Goal: Transaction & Acquisition: Purchase product/service

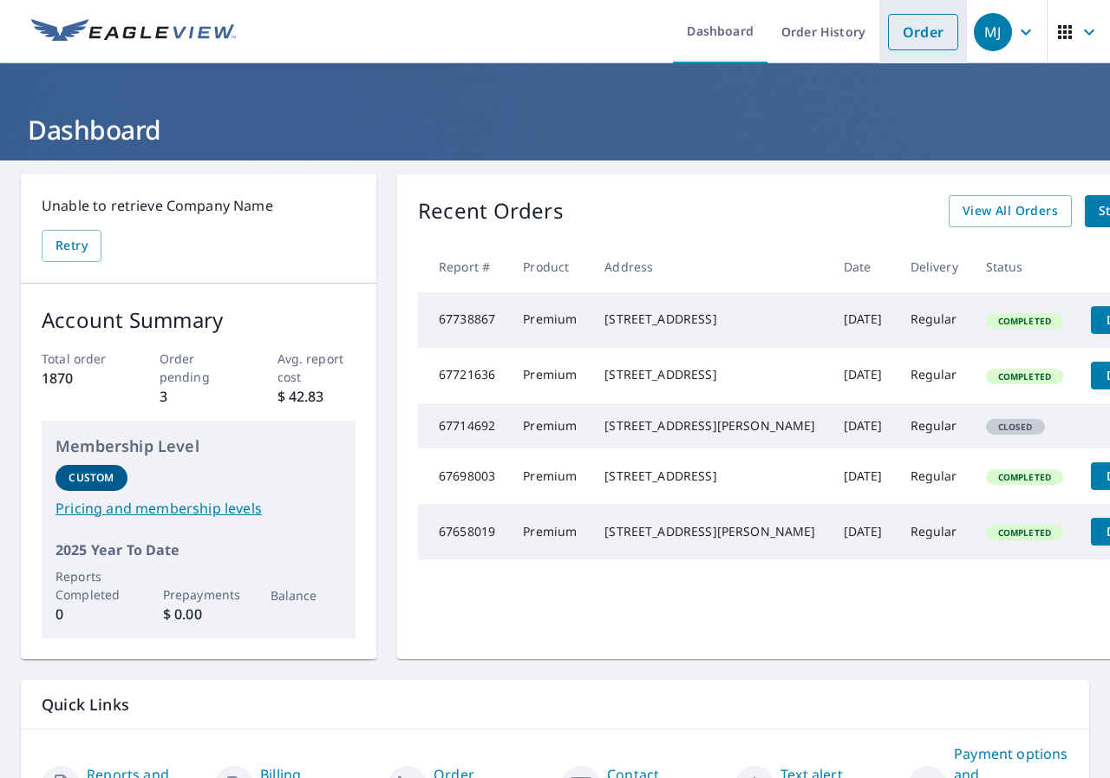
click at [908, 30] on link "Order" at bounding box center [923, 32] width 70 height 36
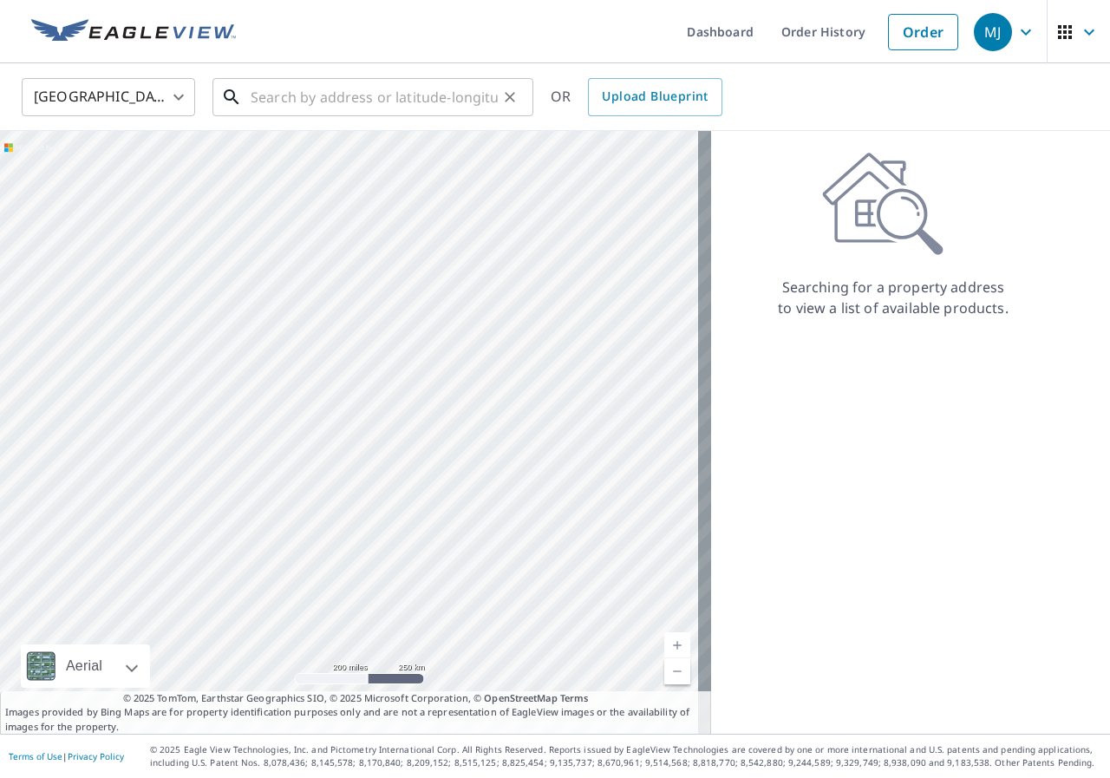
click at [336, 110] on input "text" at bounding box center [374, 97] width 247 height 49
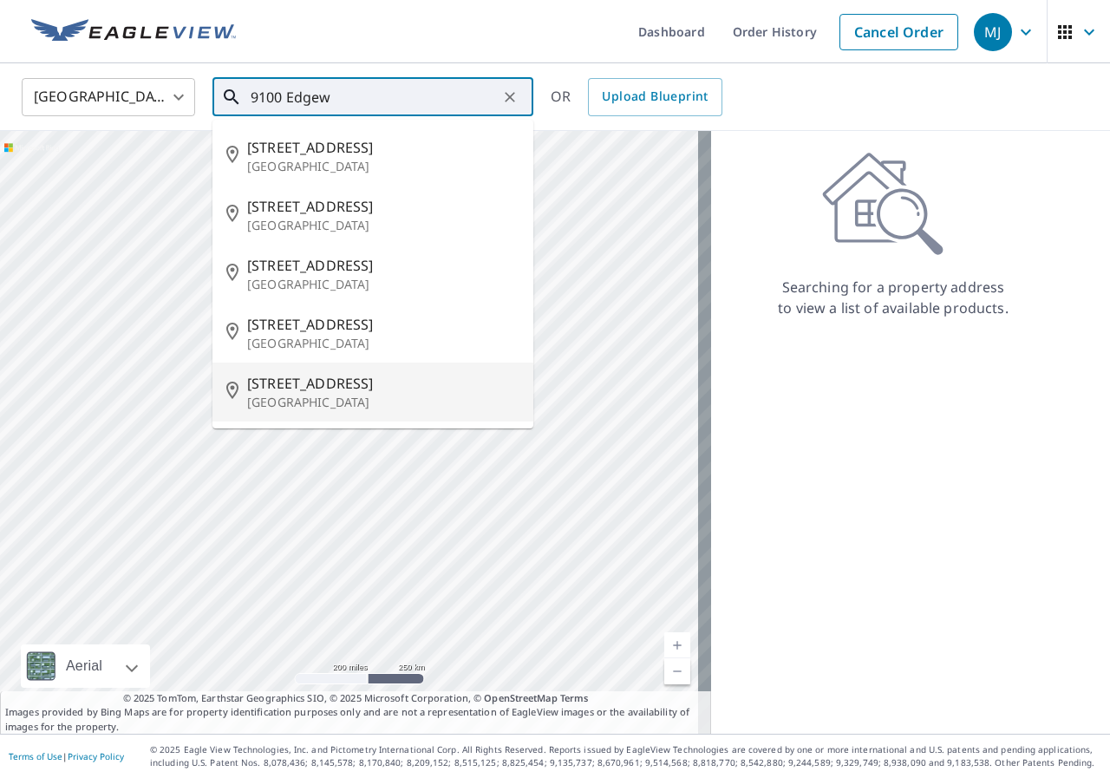
click at [264, 387] on span "[STREET_ADDRESS]" at bounding box center [383, 383] width 272 height 21
type input "[STREET_ADDRESS]"
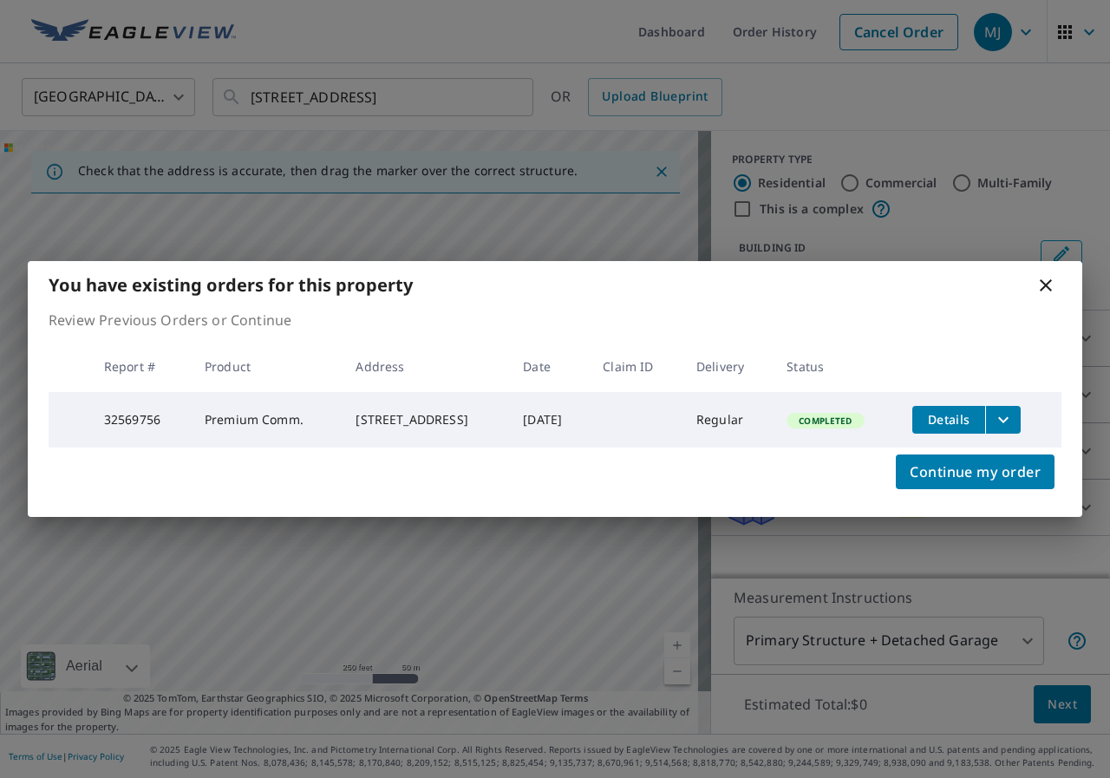
click at [971, 416] on span "Details" at bounding box center [948, 419] width 52 height 16
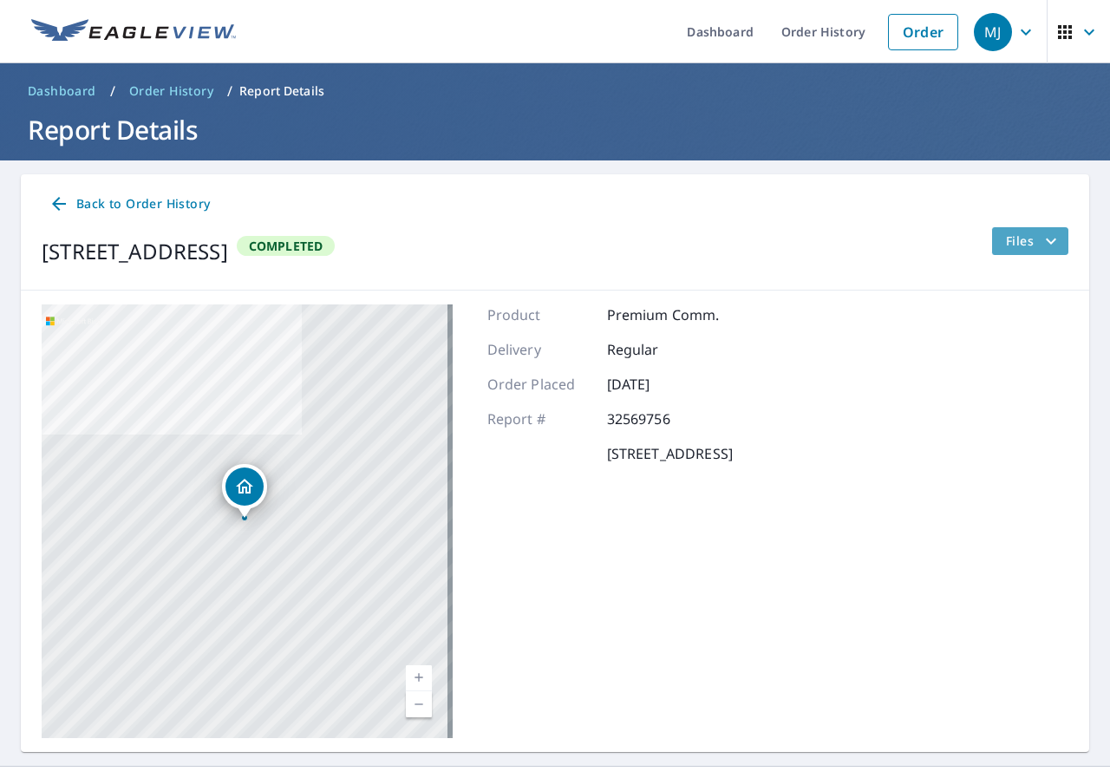
click at [991, 243] on button "Files" at bounding box center [1029, 241] width 77 height 28
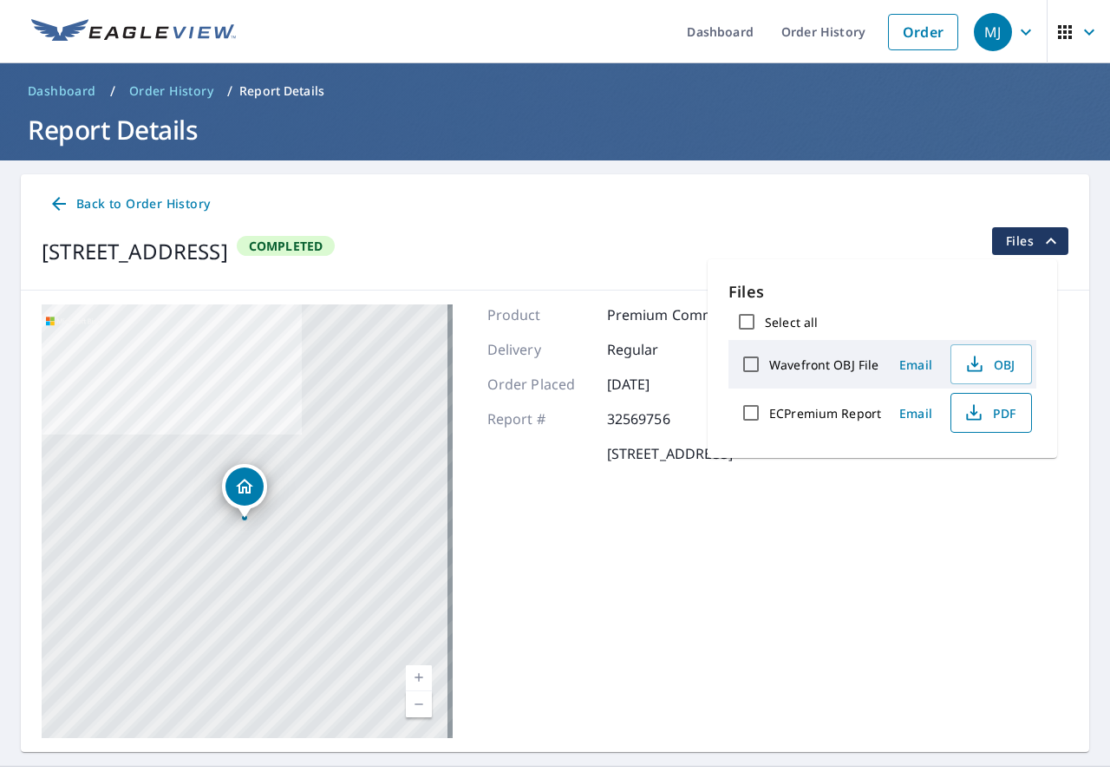
click at [993, 413] on span "PDF" at bounding box center [988, 412] width 55 height 21
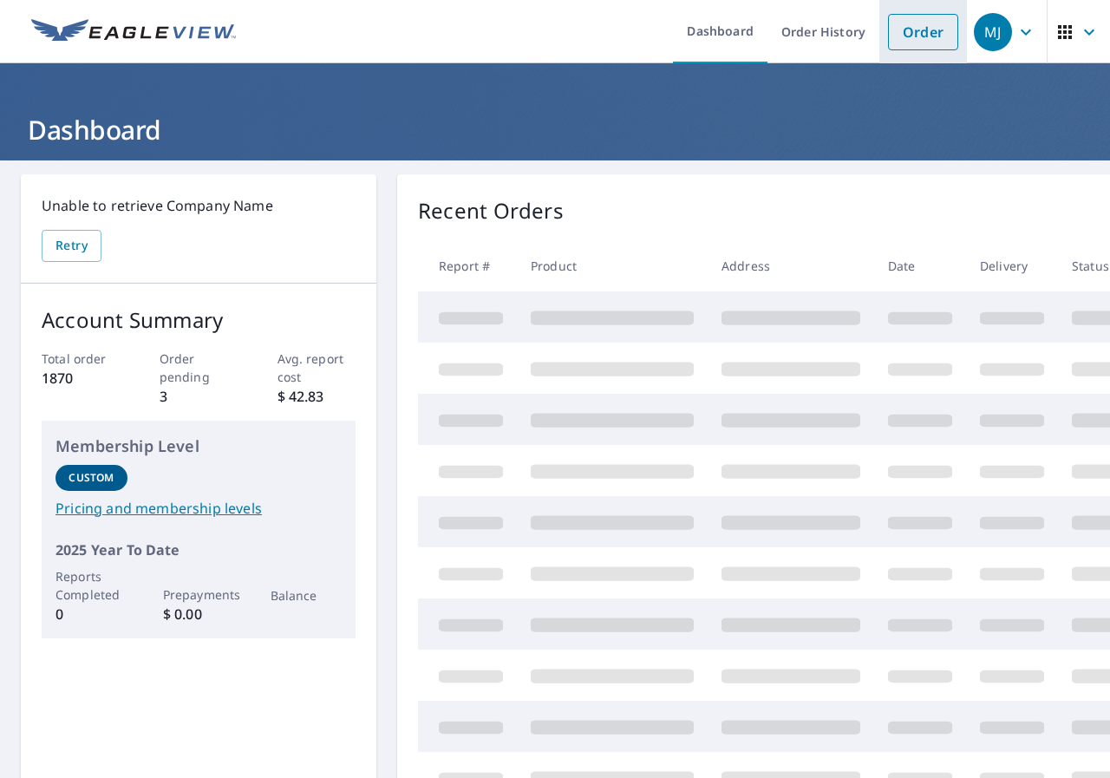
click at [914, 33] on link "Order" at bounding box center [923, 32] width 70 height 36
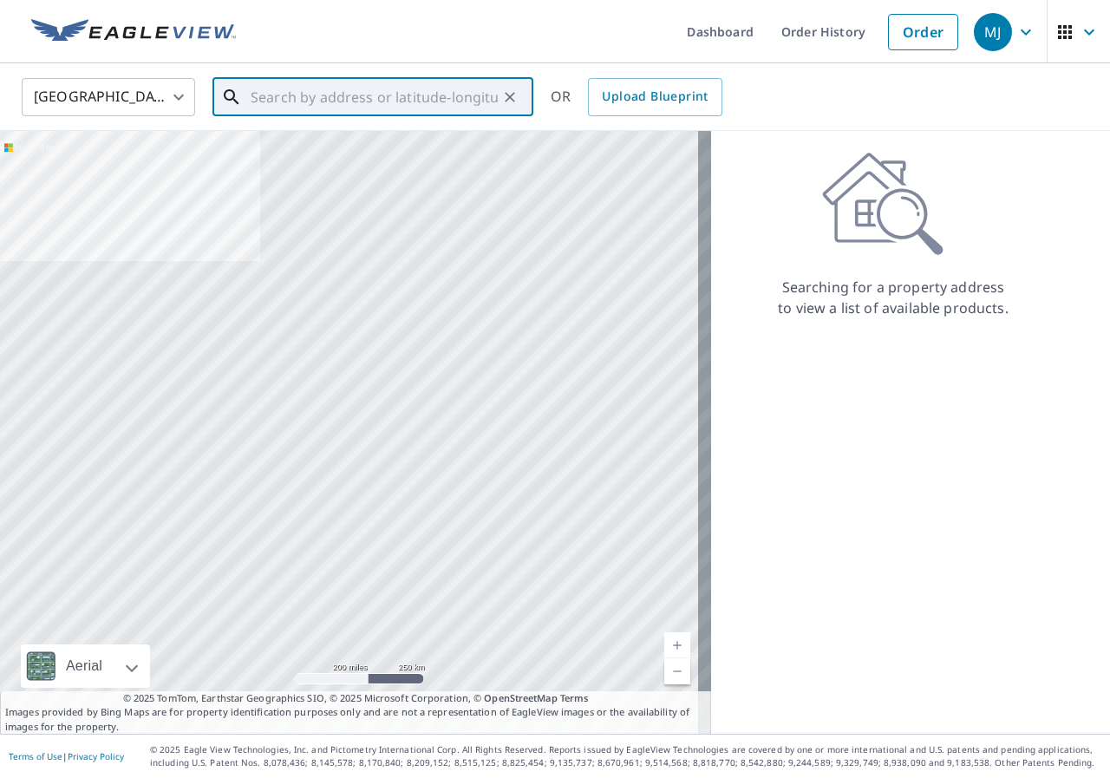
click at [421, 96] on input "text" at bounding box center [374, 97] width 247 height 49
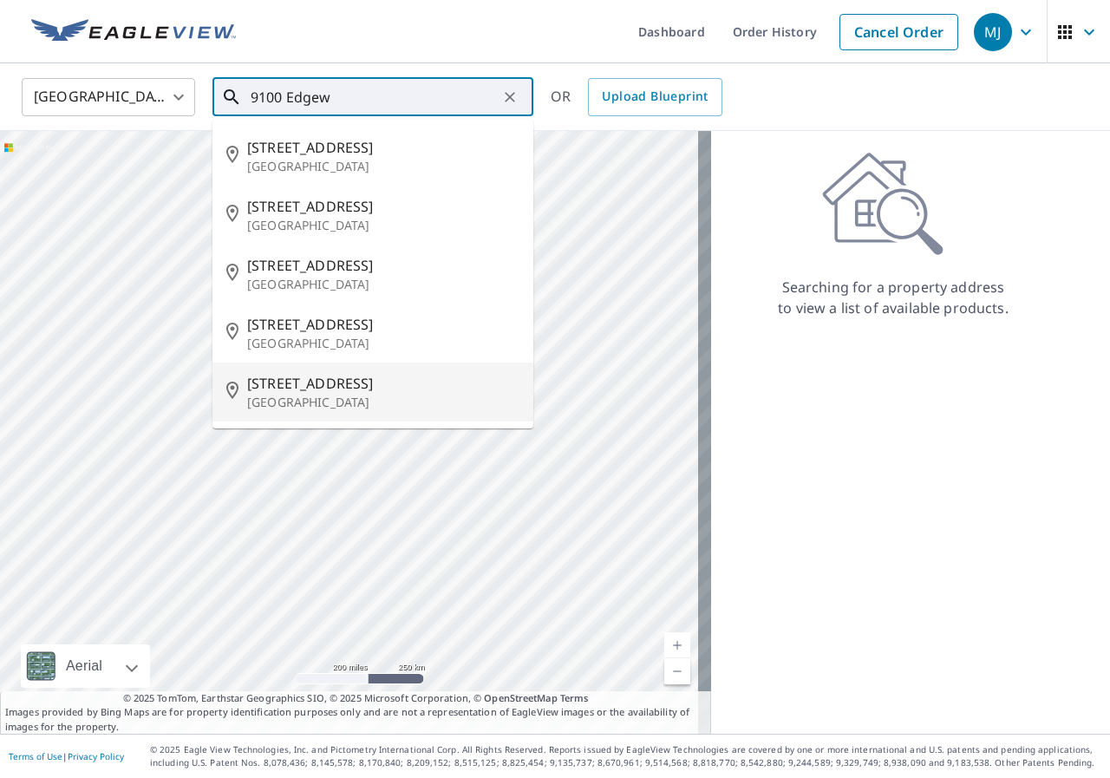
click at [338, 409] on p "Capitol Heights, MD 20743" at bounding box center [383, 402] width 272 height 17
type input "9100 Edgeworth Dr Capitol Heights, MD 20743"
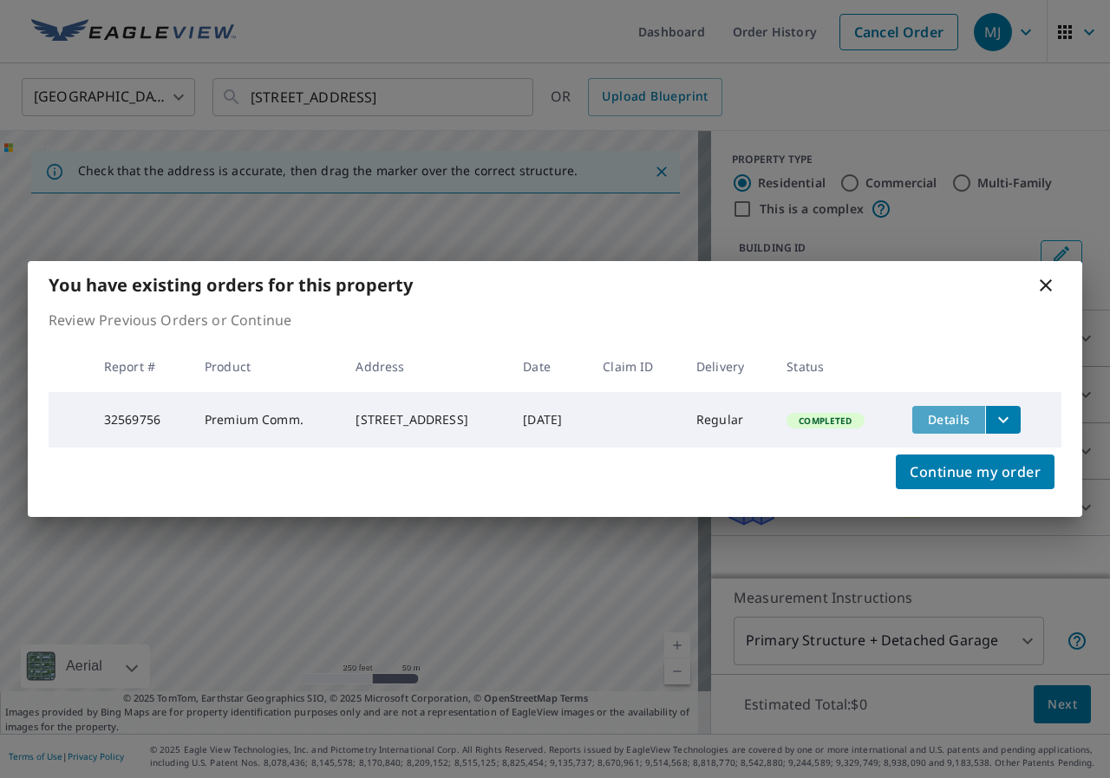
click at [969, 415] on span "Details" at bounding box center [948, 419] width 52 height 16
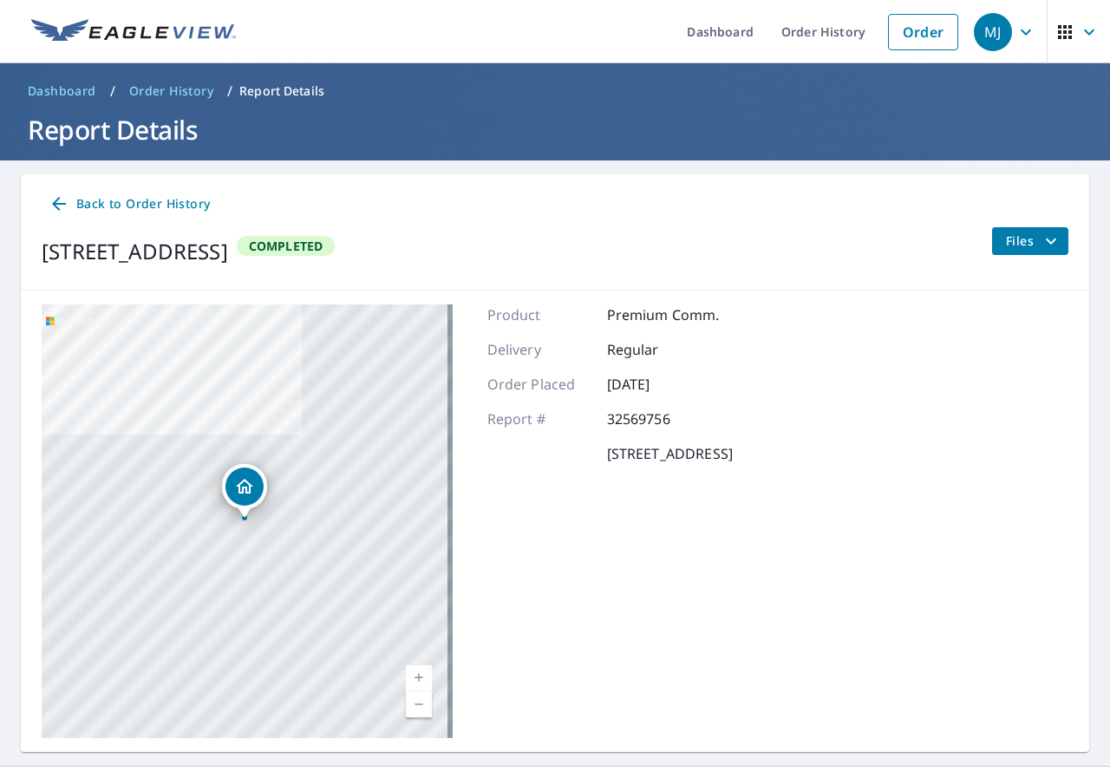
click at [1006, 242] on span "Files" at bounding box center [1033, 241] width 55 height 21
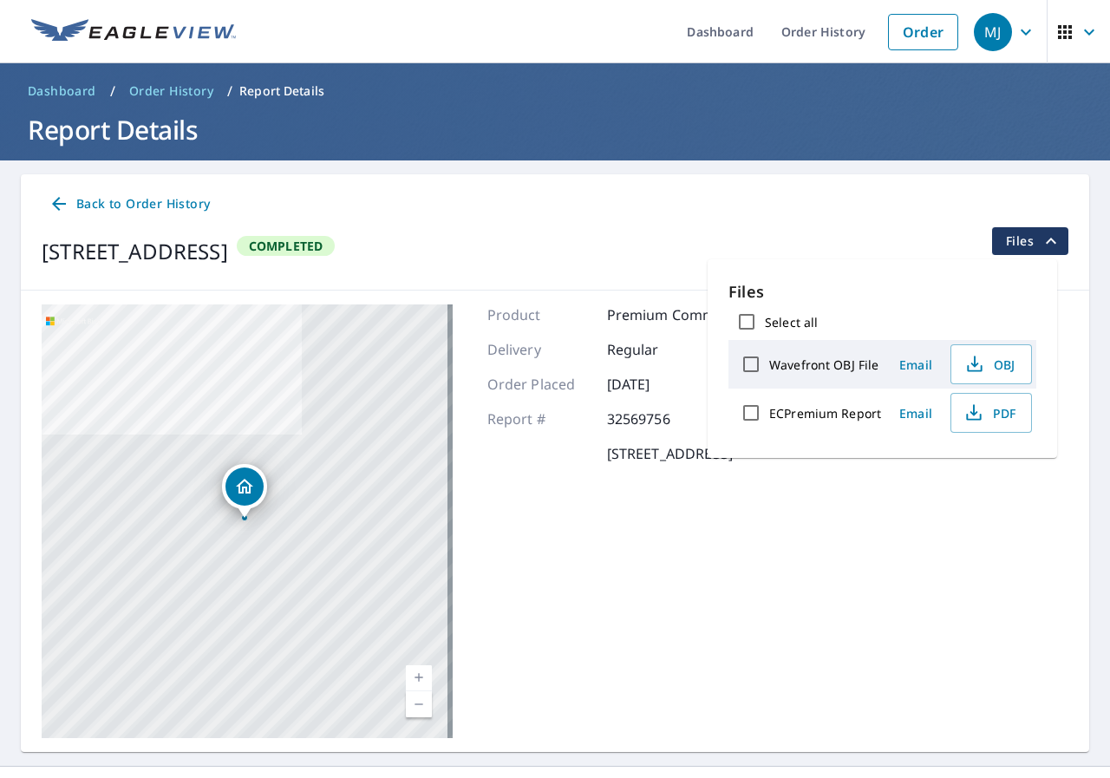
click at [925, 415] on span "Email" at bounding box center [916, 413] width 42 height 16
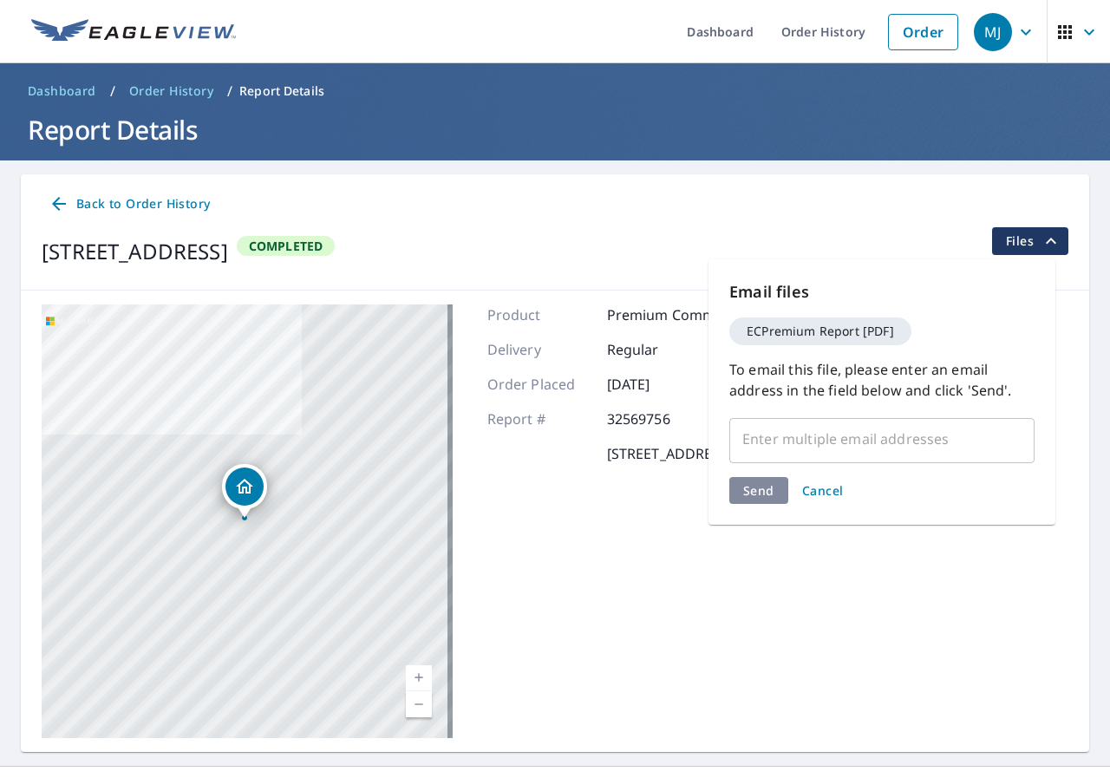
click at [1006, 239] on span "Files" at bounding box center [1033, 241] width 55 height 21
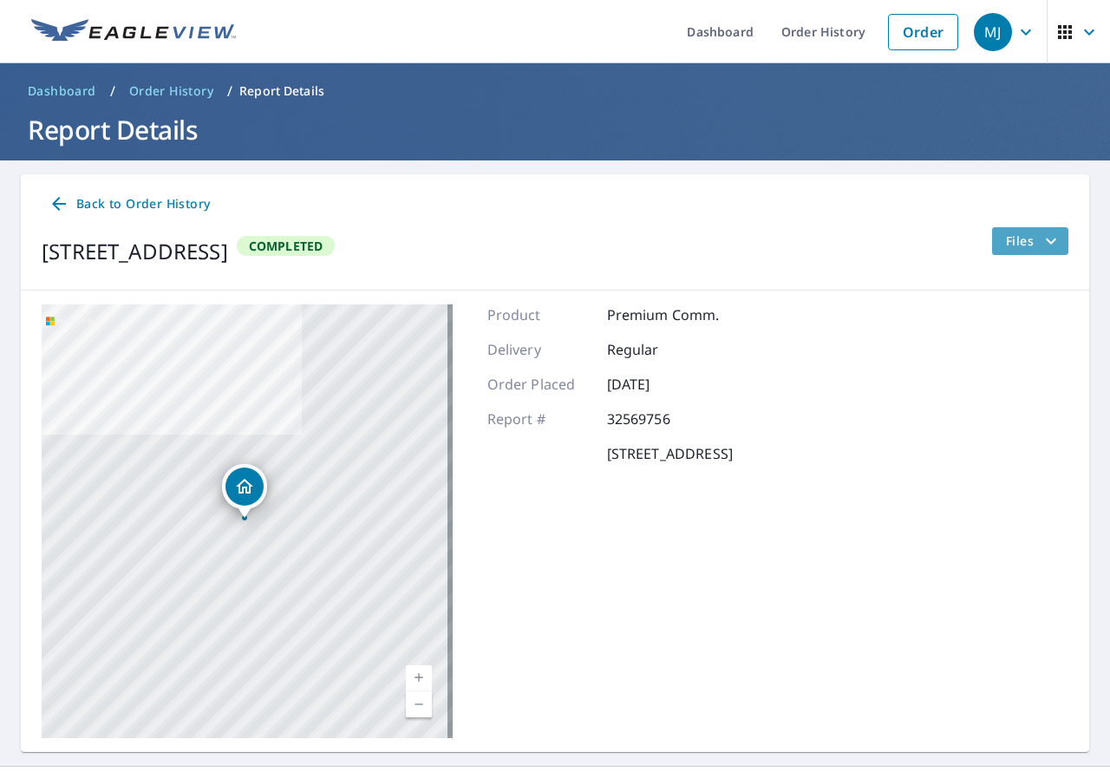
click at [1025, 241] on span "Files" at bounding box center [1033, 241] width 55 height 21
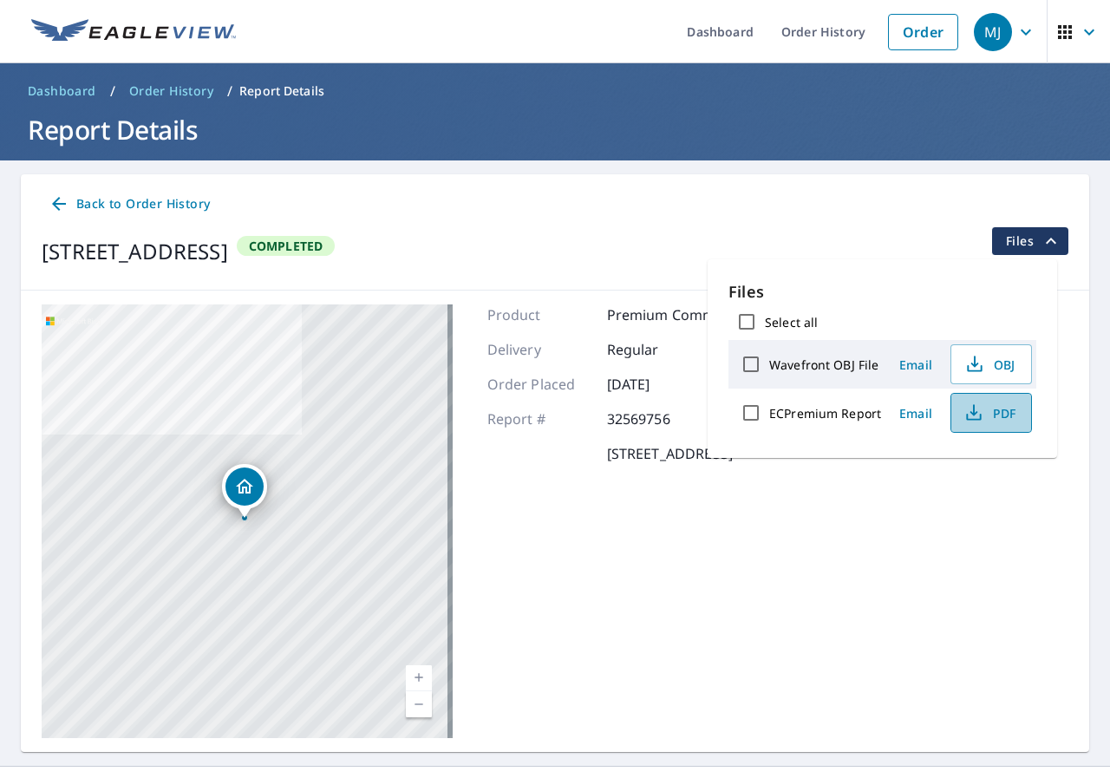
click at [997, 412] on span "PDF" at bounding box center [988, 412] width 55 height 21
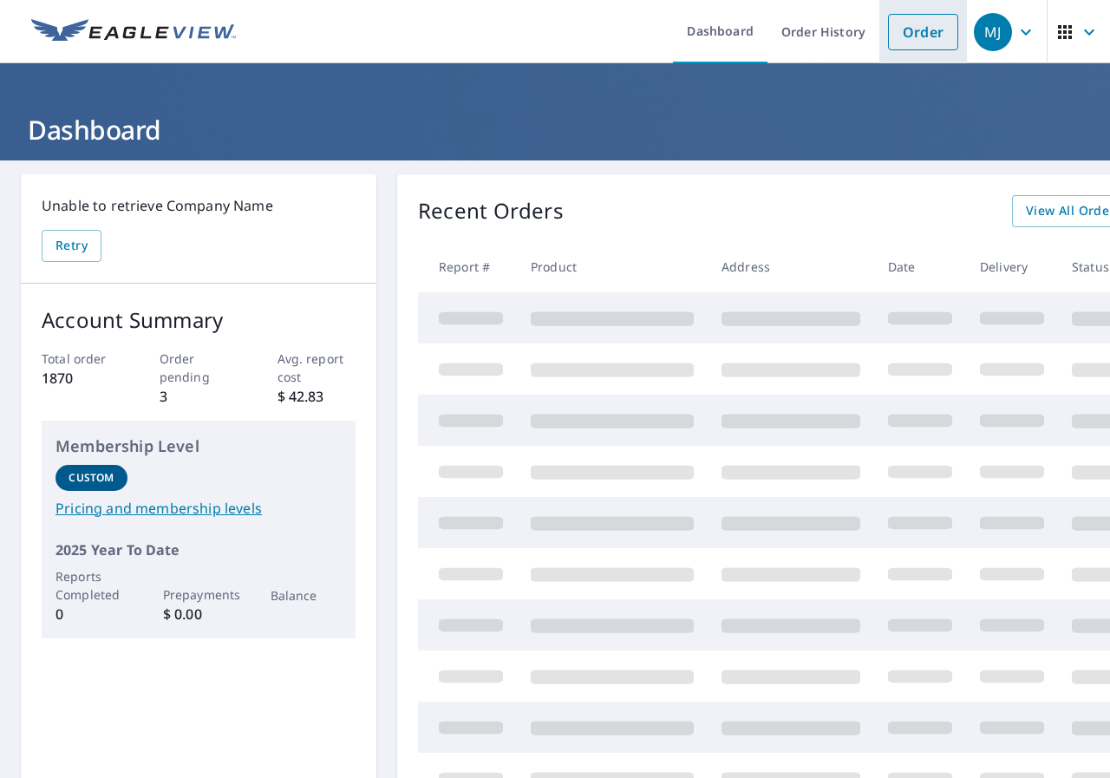
click at [921, 36] on link "Order" at bounding box center [923, 32] width 70 height 36
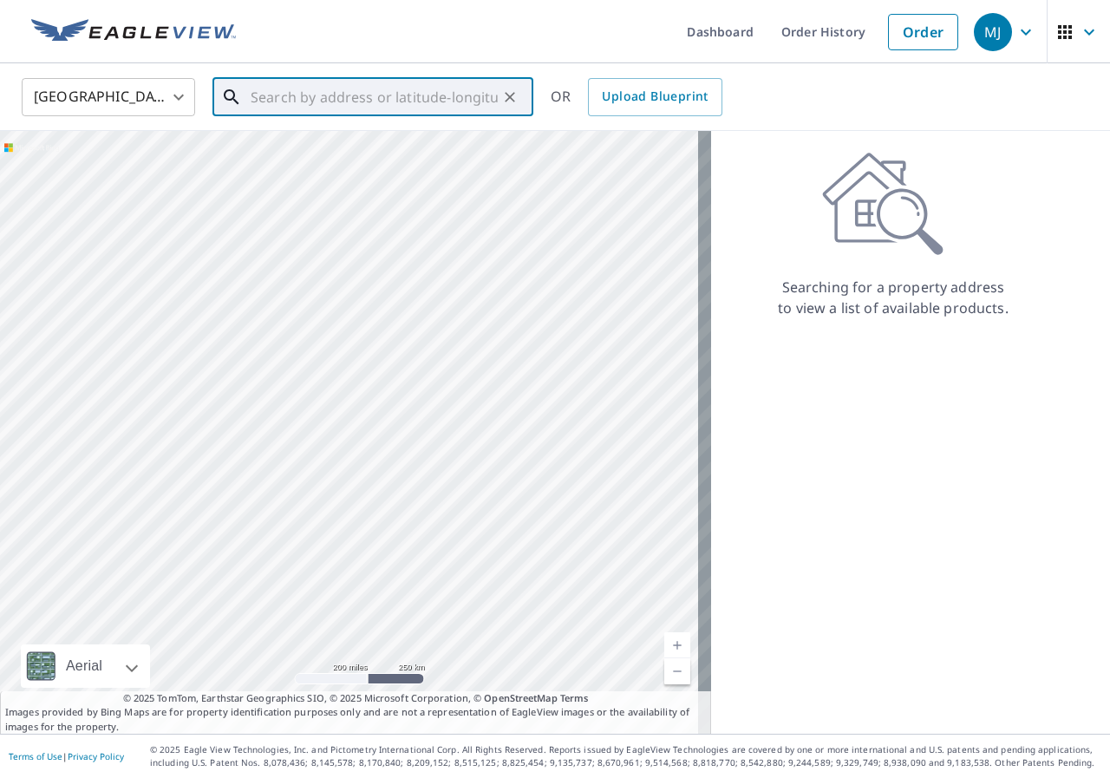
click at [472, 101] on input "text" at bounding box center [374, 97] width 247 height 49
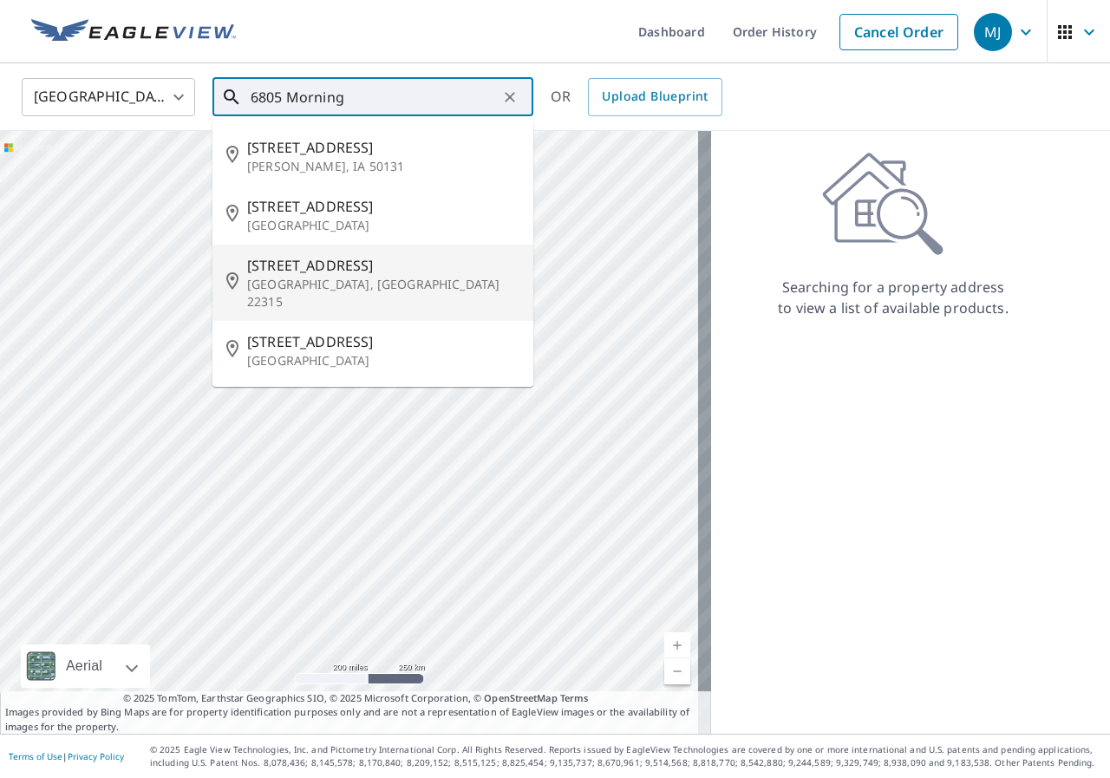
click at [376, 272] on span "[STREET_ADDRESS]" at bounding box center [383, 265] width 272 height 21
type input "[STREET_ADDRESS]"
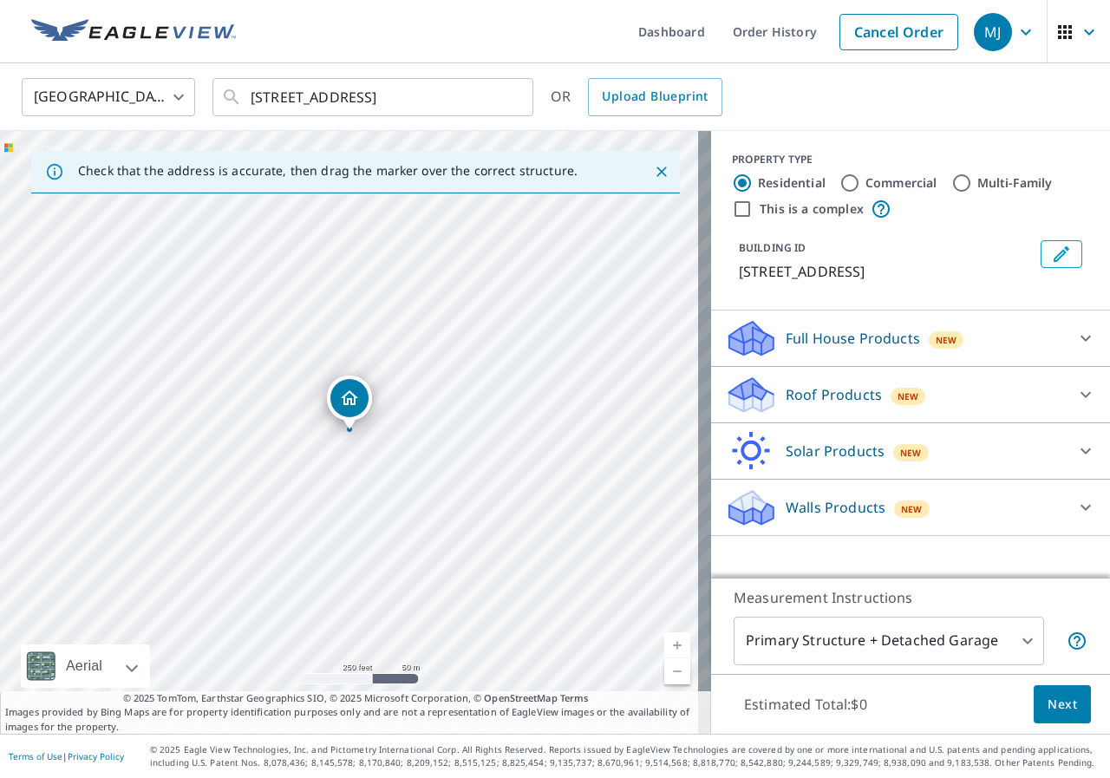
click at [786, 405] on p "Roof Products" at bounding box center [833, 394] width 96 height 21
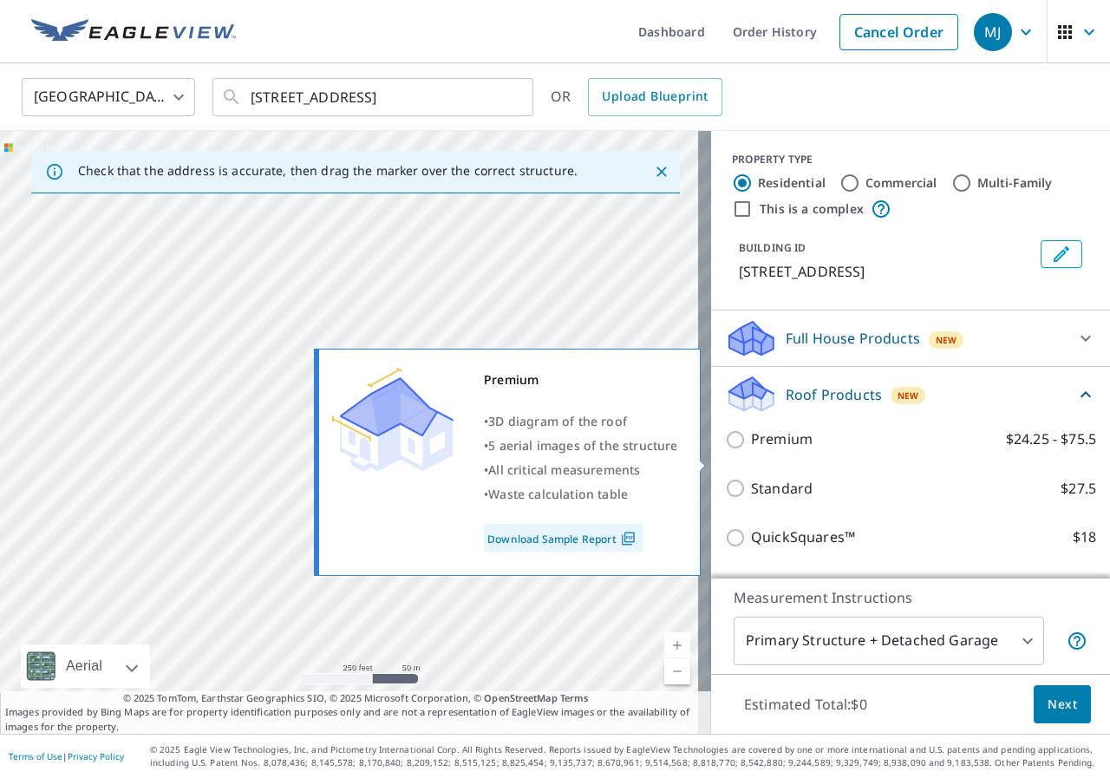
click at [774, 450] on p "Premium" at bounding box center [782, 439] width 62 height 22
click at [751, 450] on input "Premium $24.25 - $75.5" at bounding box center [738, 439] width 26 height 21
checkbox input "true"
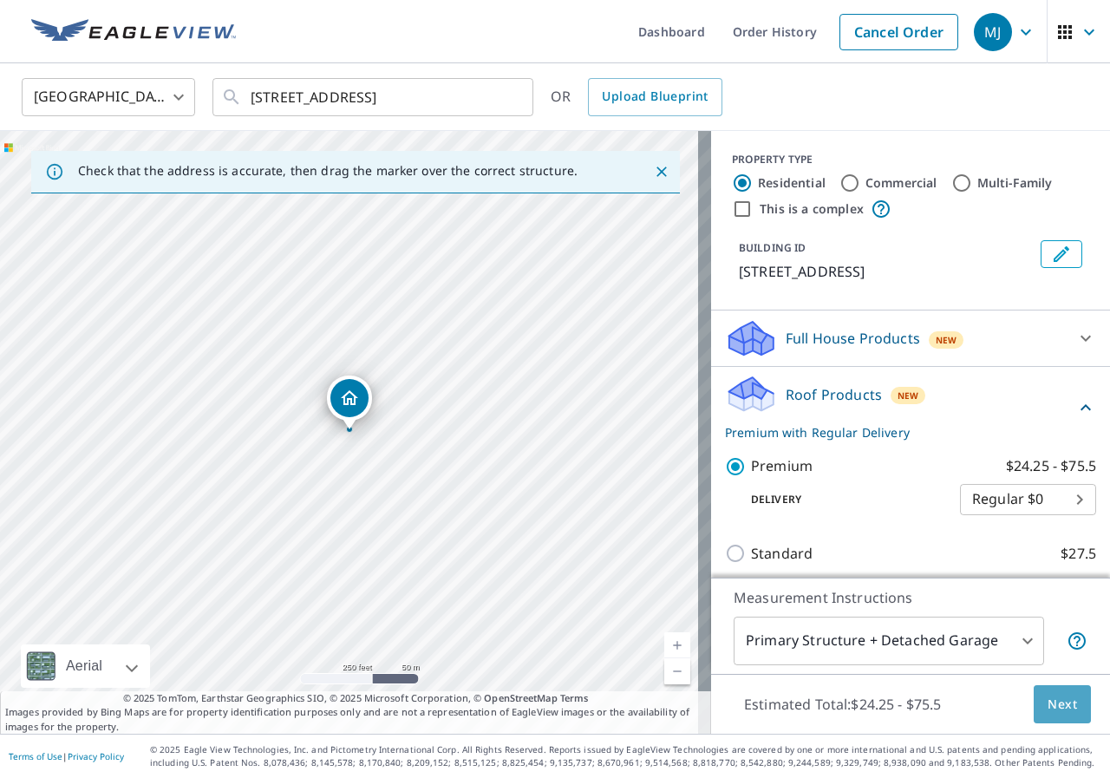
click at [1058, 707] on span "Next" at bounding box center [1061, 704] width 29 height 22
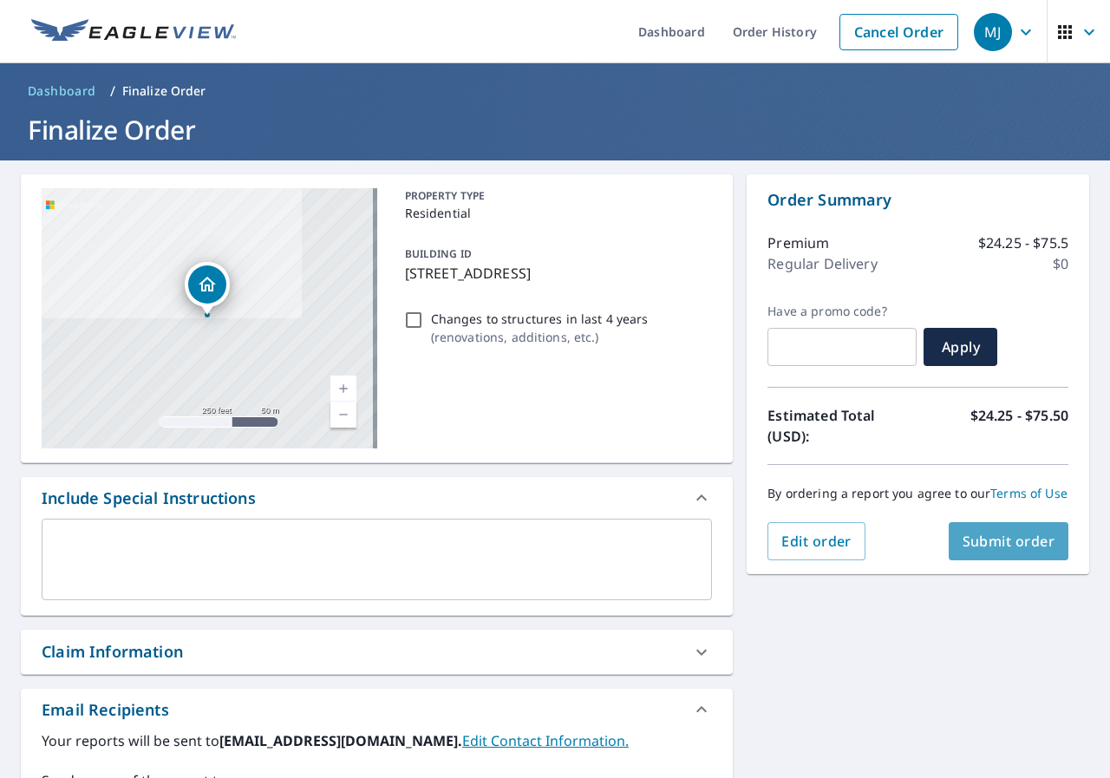
click at [992, 550] on span "Submit order" at bounding box center [1008, 540] width 93 height 19
